Goal: Submit feedback/report problem

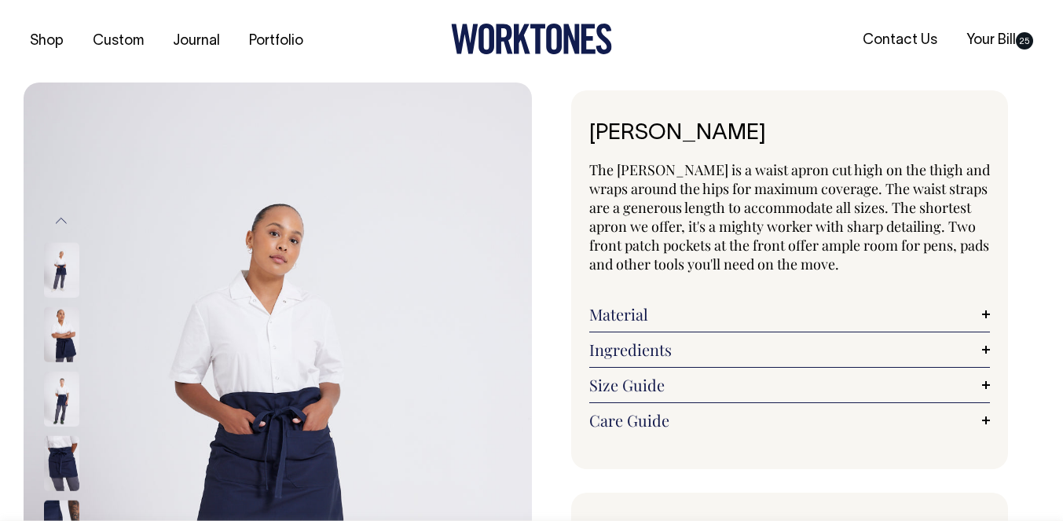
select select "Dark Navy"
click at [886, 47] on link "Contact Us" at bounding box center [899, 40] width 87 height 26
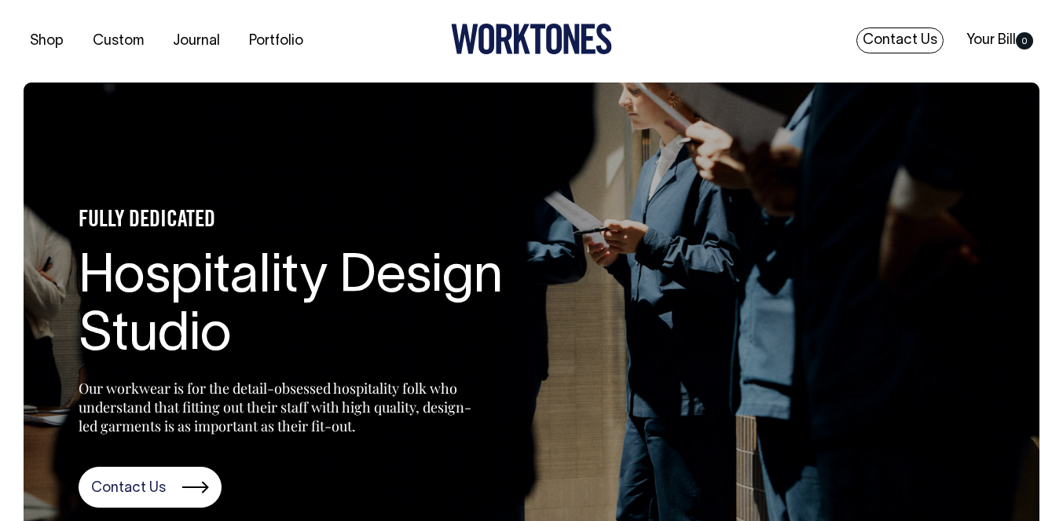
click at [895, 38] on link "Contact Us" at bounding box center [899, 40] width 87 height 26
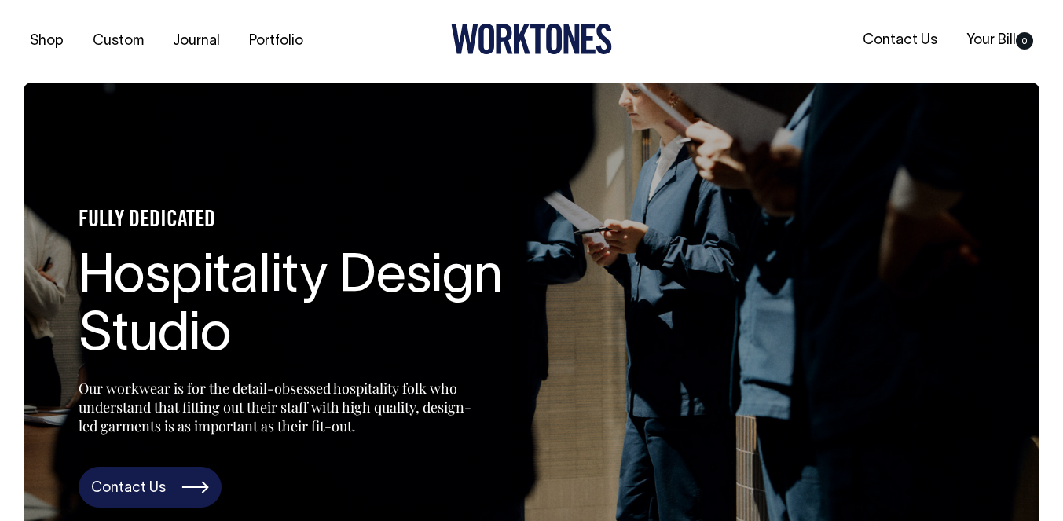
click at [191, 473] on link "Contact Us" at bounding box center [150, 487] width 143 height 41
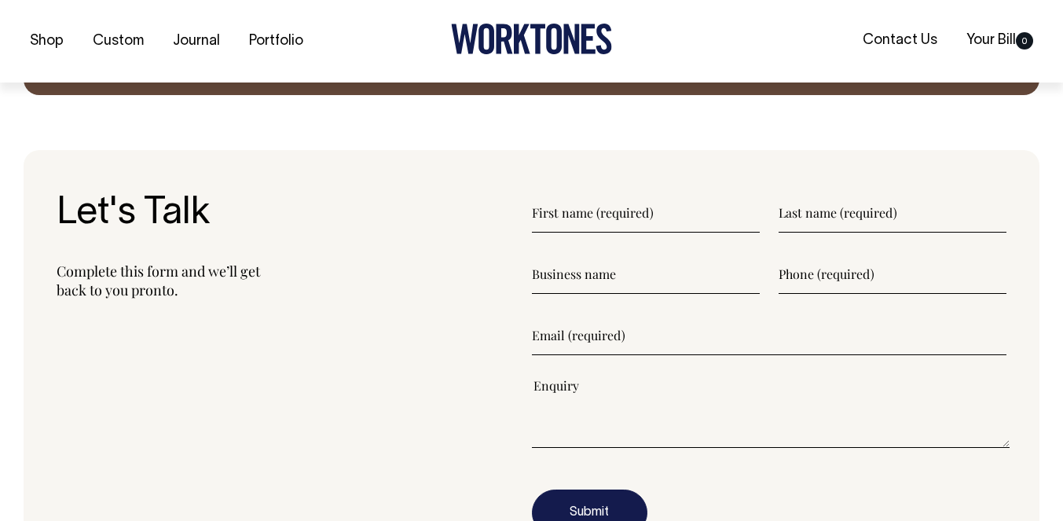
scroll to position [1732, 0]
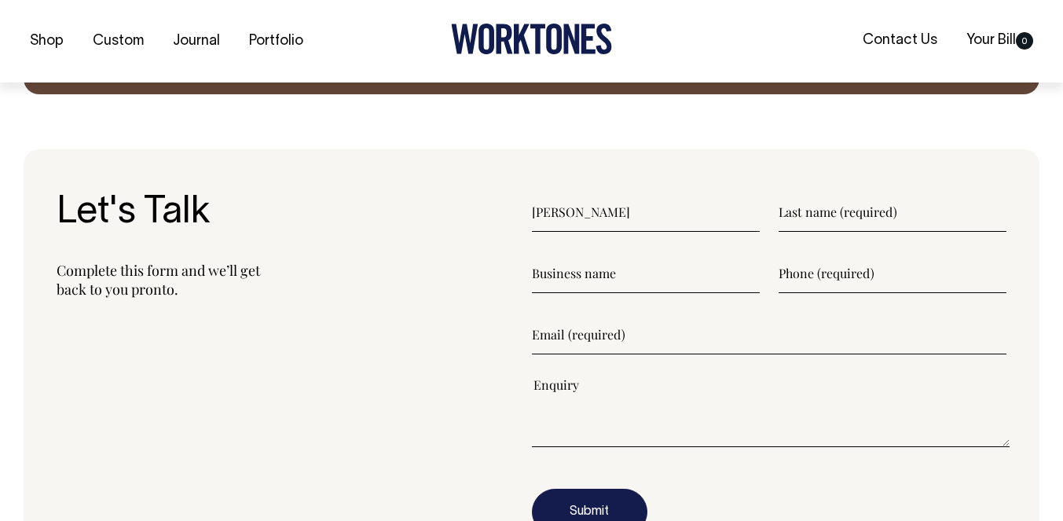
type input"] "Aaron"
type input"] "Edwards"
type input"] "Studio Coel Pty Ltd"
type input"] "0423000300"
type input"] "studiocoel@gmail.com"
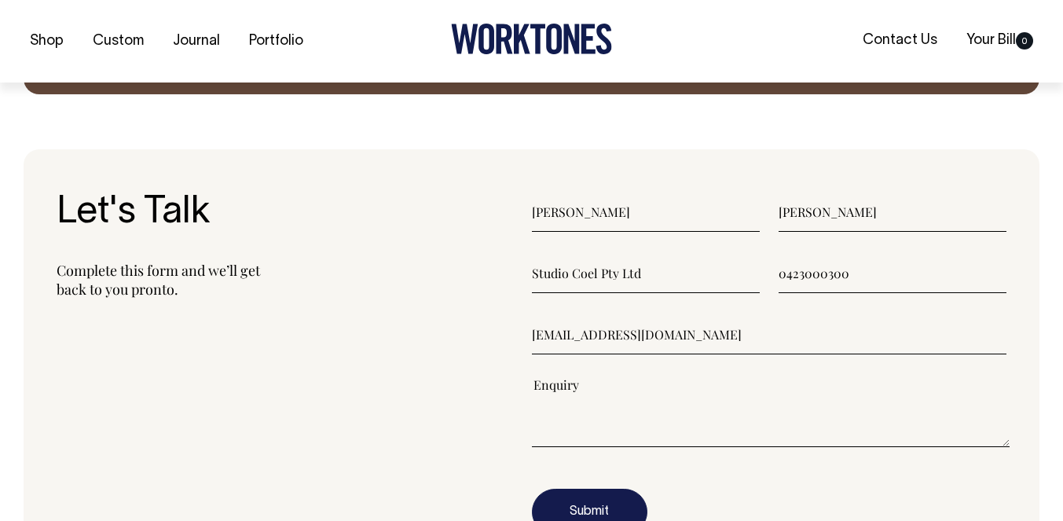
click at [569, 393] on textarea"] at bounding box center [771, 411] width 478 height 71
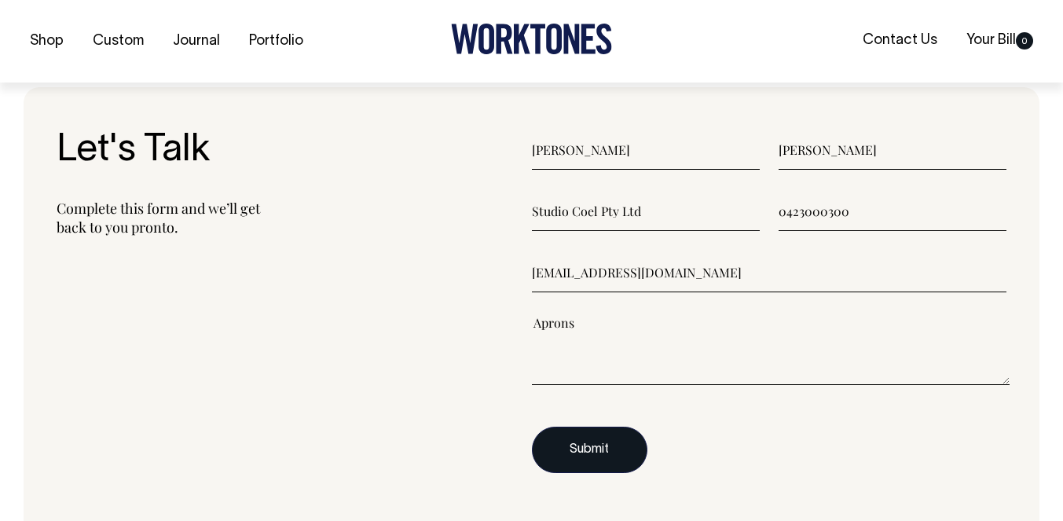
type textarea"] "Aprons"
click at [556, 440] on button "Submit" at bounding box center [589, 450] width 115 height 47
click at [577, 440] on button "Submit" at bounding box center [589, 449] width 115 height 47
